Goal: Information Seeking & Learning: Learn about a topic

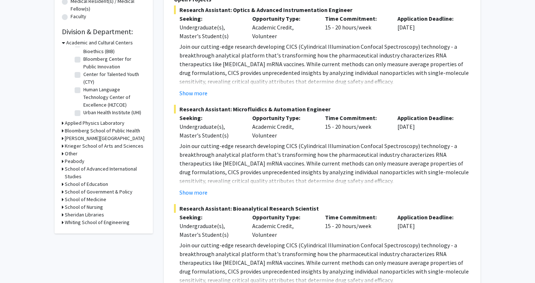
scroll to position [214, 0]
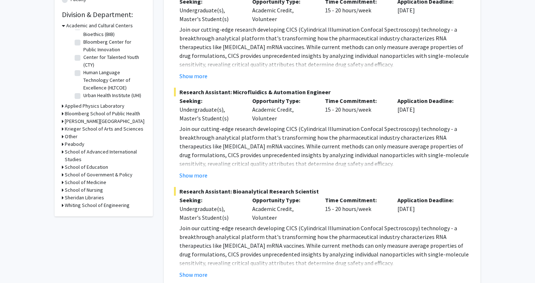
click at [62, 183] on icon at bounding box center [63, 183] width 2 height 8
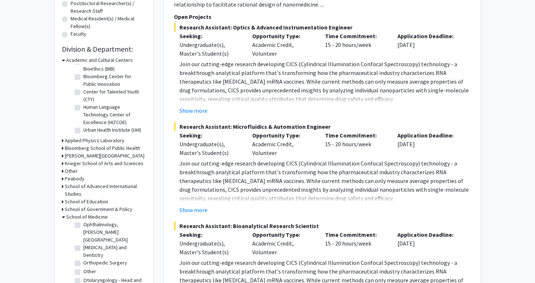
scroll to position [0, 0]
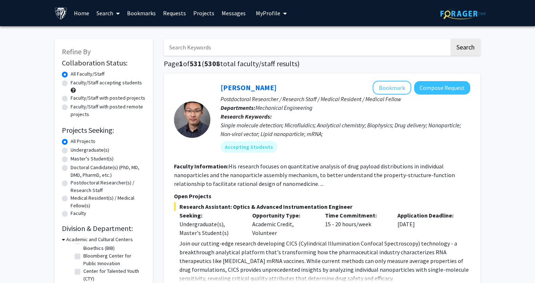
click at [382, 45] on input "Search Keywords" at bounding box center [307, 47] width 286 height 17
type input "remote"
click at [451, 39] on button "Search" at bounding box center [466, 47] width 30 height 17
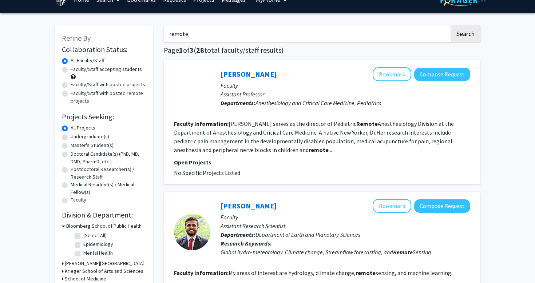
scroll to position [14, 0]
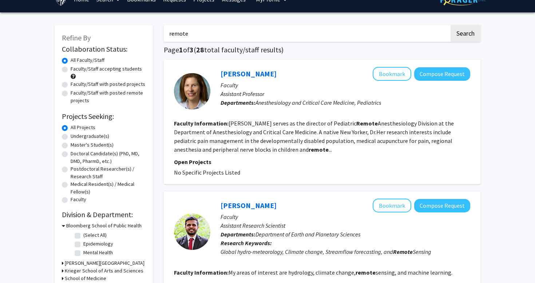
click at [81, 143] on label "Master's Student(s)" at bounding box center [92, 145] width 43 height 8
click at [75, 143] on input "Master's Student(s)" at bounding box center [73, 143] width 5 height 5
radio input "true"
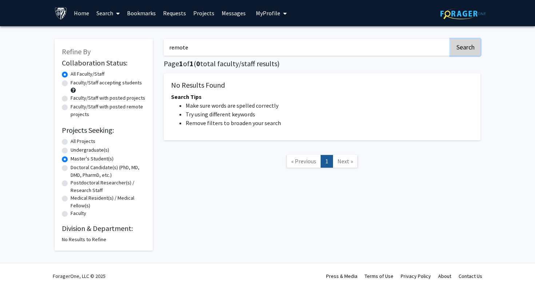
click at [464, 52] on button "Search" at bounding box center [466, 47] width 30 height 17
radio input "true"
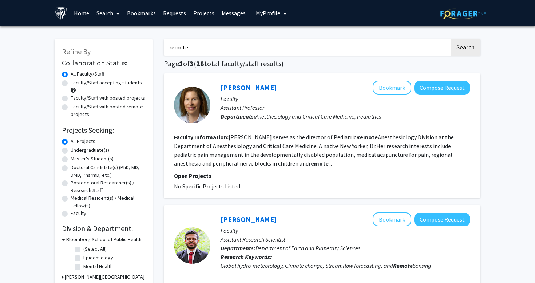
click at [217, 48] on input "remote" at bounding box center [307, 47] width 286 height 17
click at [197, 15] on link "Projects" at bounding box center [204, 12] width 28 height 25
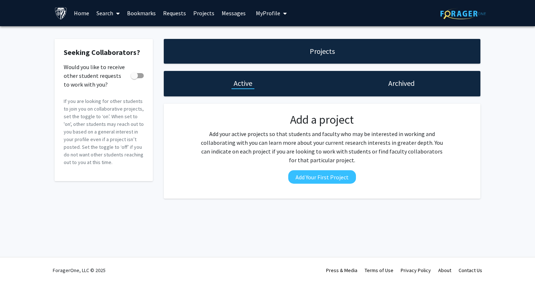
click at [113, 14] on link "Search" at bounding box center [108, 12] width 31 height 25
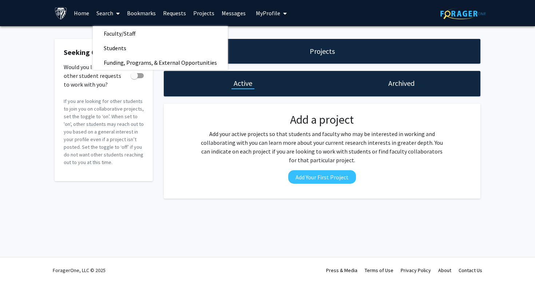
click at [77, 15] on link "Home" at bounding box center [81, 12] width 23 height 25
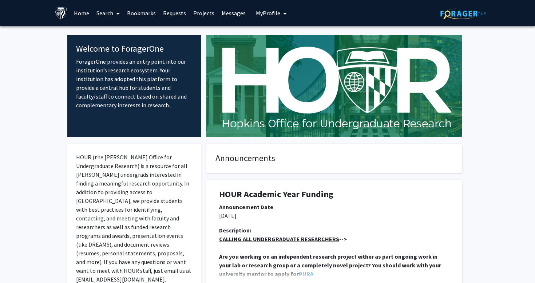
click at [78, 17] on link "Home" at bounding box center [81, 12] width 23 height 25
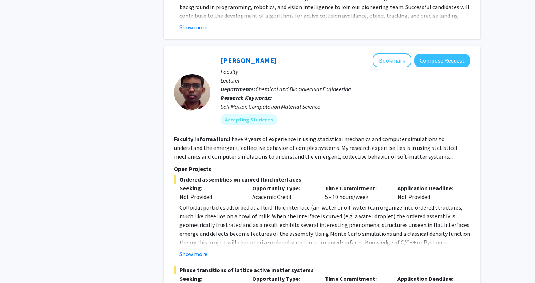
scroll to position [1276, 0]
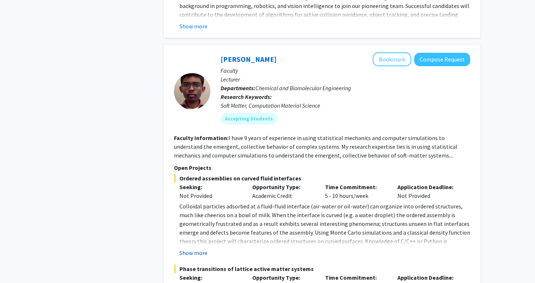
click at [196, 249] on button "Show more" at bounding box center [194, 253] width 28 height 9
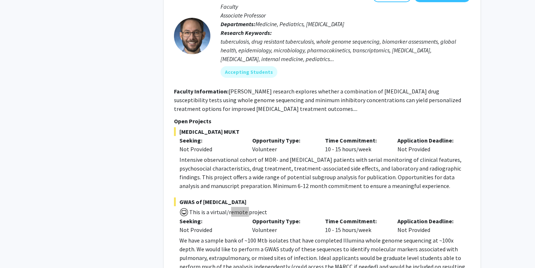
scroll to position [0, 0]
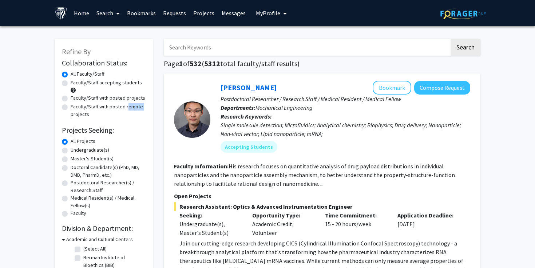
click at [71, 108] on label "Faculty/Staff with posted remote projects" at bounding box center [108, 110] width 75 height 15
click at [71, 108] on input "Faculty/Staff with posted remote projects" at bounding box center [73, 105] width 5 height 5
radio input "true"
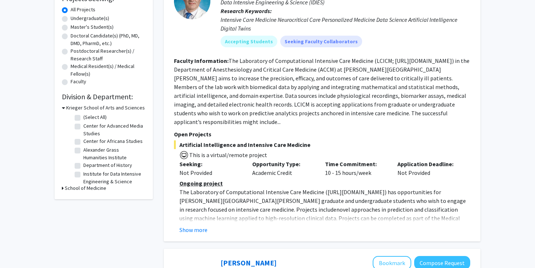
scroll to position [134, 0]
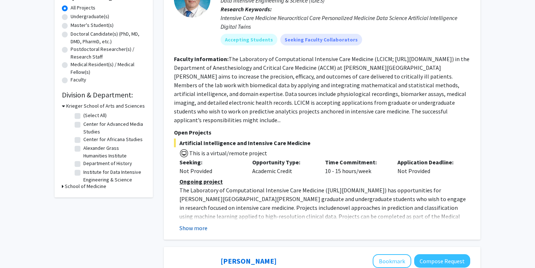
click at [201, 224] on button "Show more" at bounding box center [194, 228] width 28 height 9
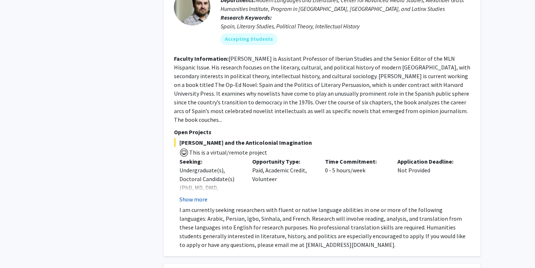
scroll to position [500, 0]
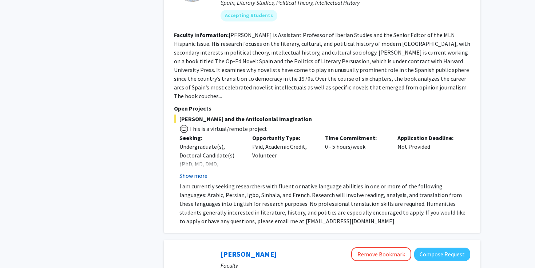
click at [200, 172] on button "Show more" at bounding box center [194, 176] width 28 height 9
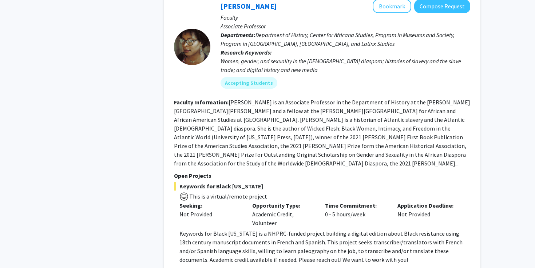
scroll to position [2659, 0]
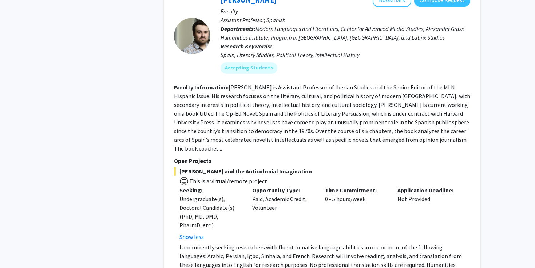
scroll to position [452, 0]
